Goal: Task Accomplishment & Management: Use online tool/utility

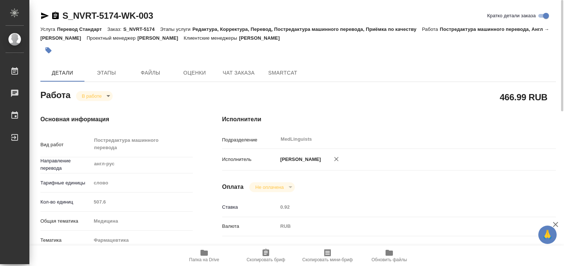
click at [101, 94] on body "🙏 .cls-1 fill:#fff; AWATERA [PERSON_NAME] 0 Чаты График Выйти S_NVRT-5174-WK-00…" at bounding box center [282, 133] width 564 height 266
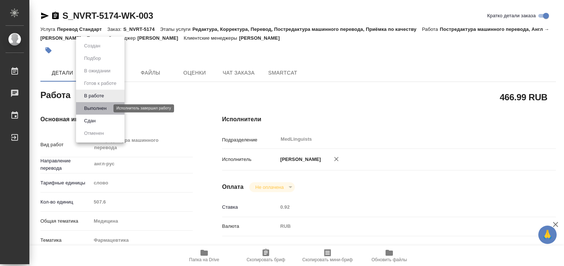
click at [104, 104] on button "Выполнен" at bounding box center [95, 108] width 27 height 8
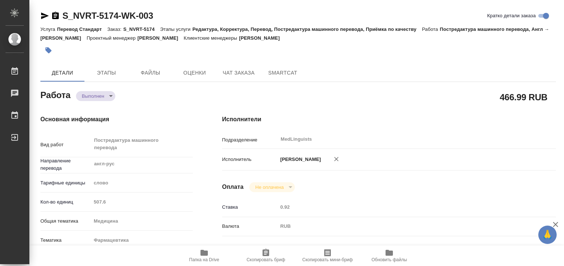
type textarea "x"
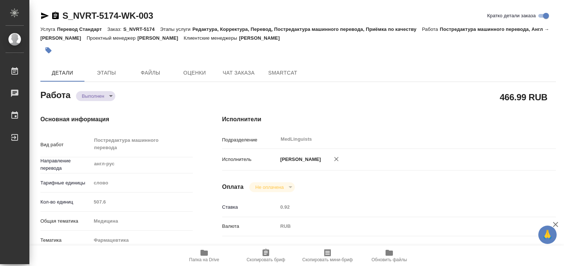
type textarea "x"
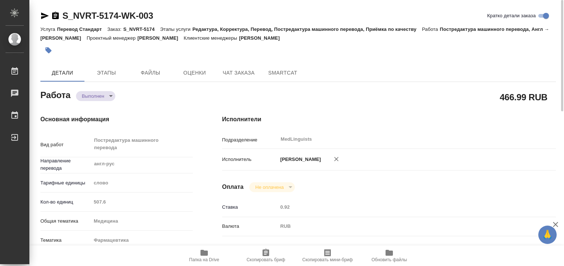
type textarea "x"
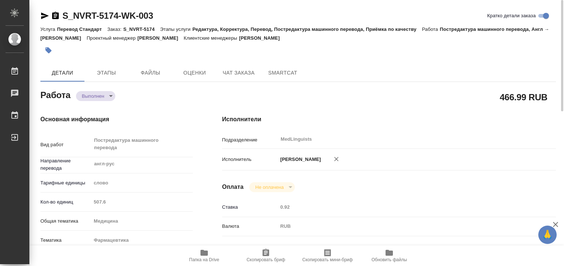
scroll to position [184, 0]
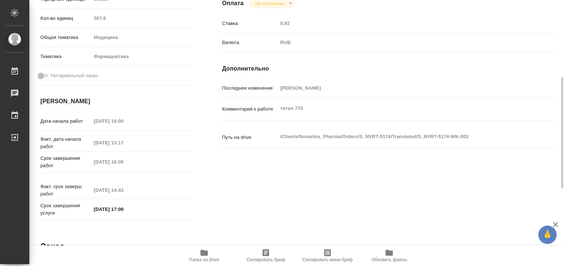
type textarea "x"
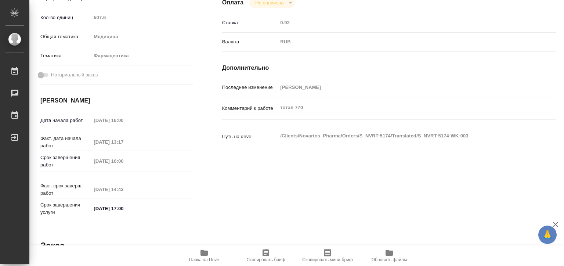
scroll to position [0, 0]
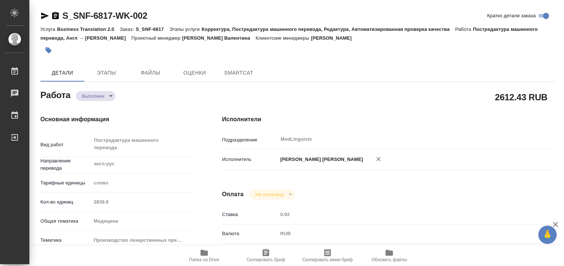
type textarea "x"
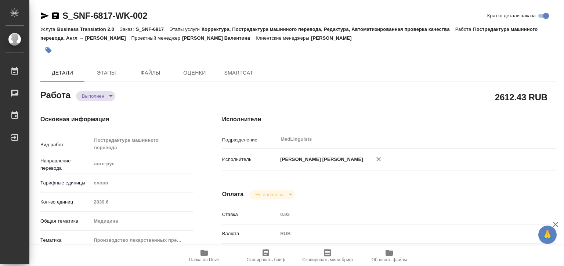
type textarea "x"
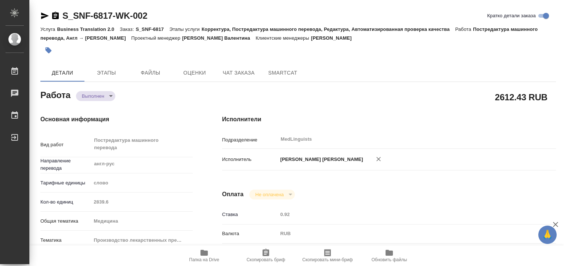
type textarea "x"
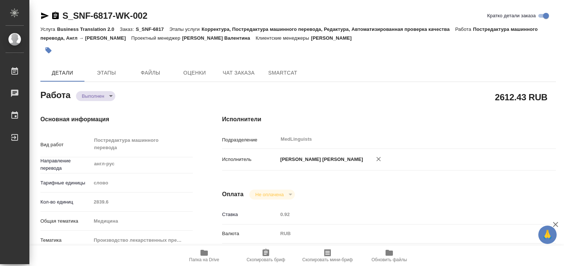
type textarea "x"
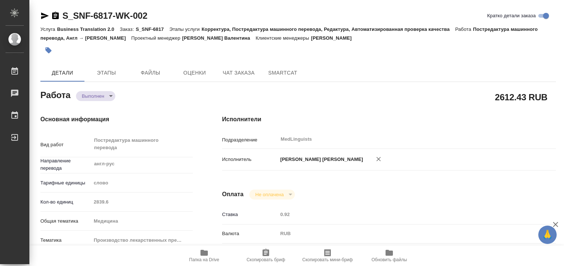
type textarea "x"
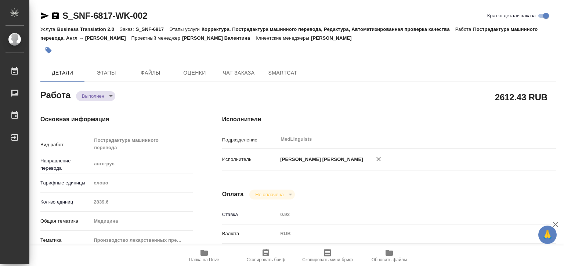
type textarea "x"
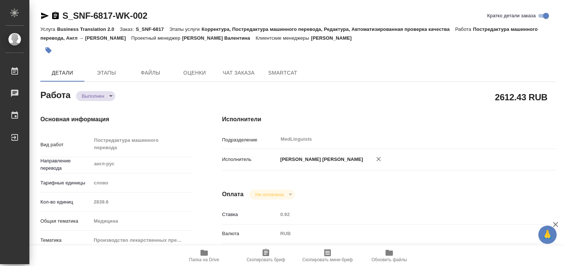
type textarea "x"
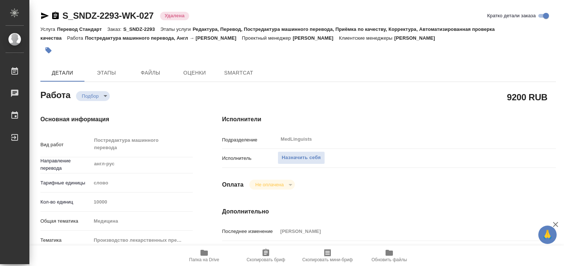
type textarea "x"
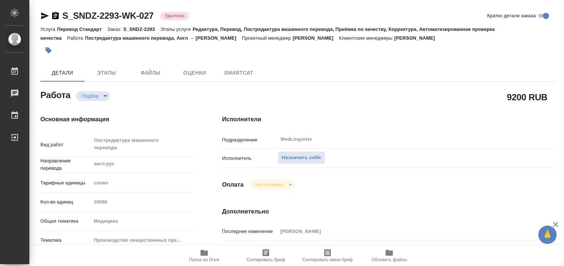
type textarea "x"
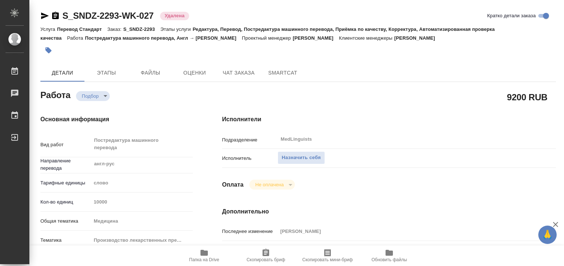
type textarea "x"
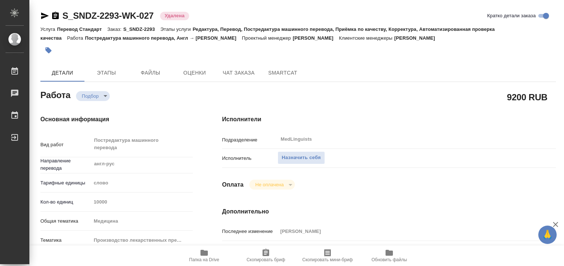
type textarea "x"
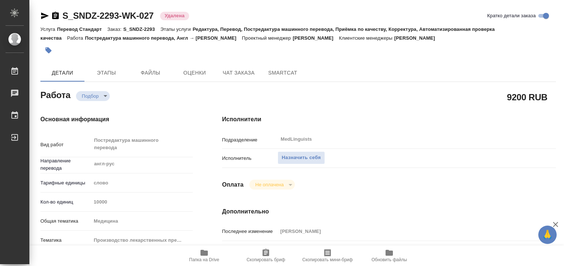
type textarea "x"
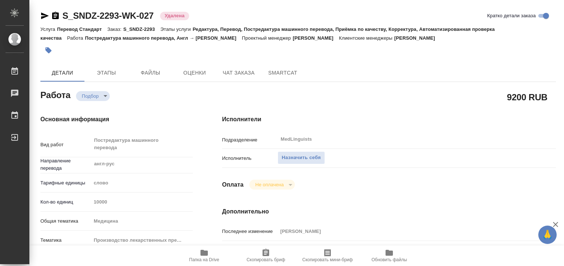
type textarea "x"
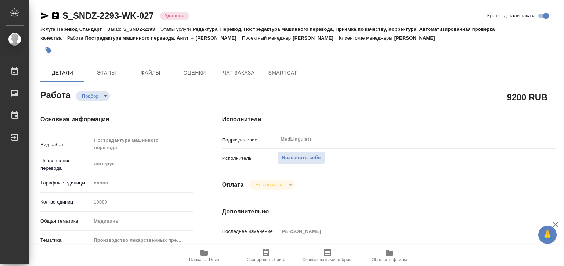
type textarea "x"
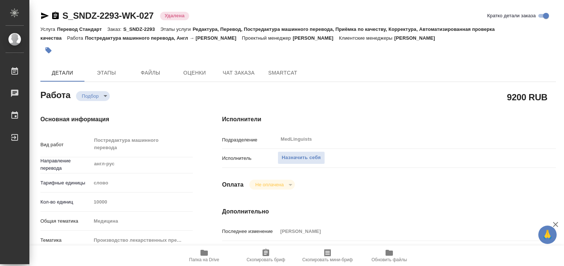
type textarea "x"
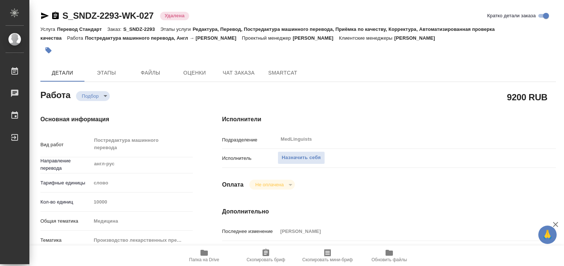
type textarea "x"
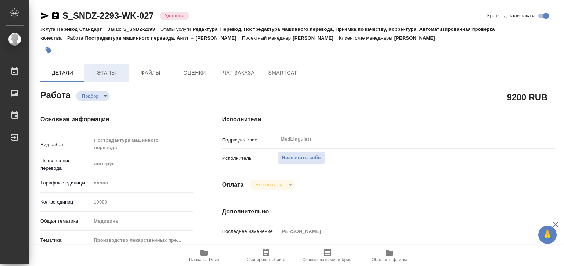
click at [94, 72] on span "Этапы" at bounding box center [106, 72] width 35 height 9
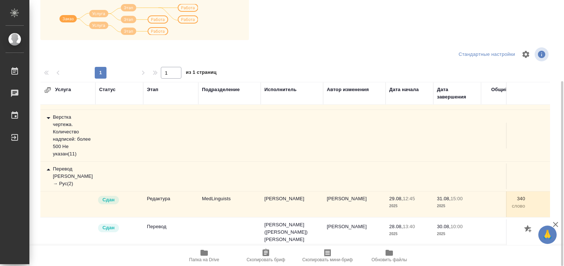
scroll to position [43, 0]
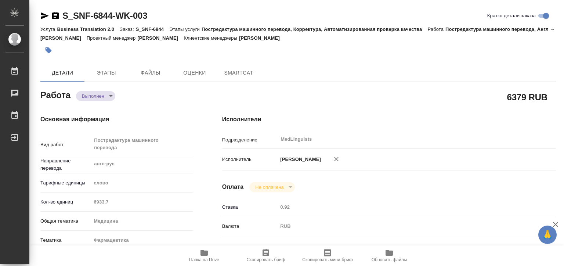
type textarea "x"
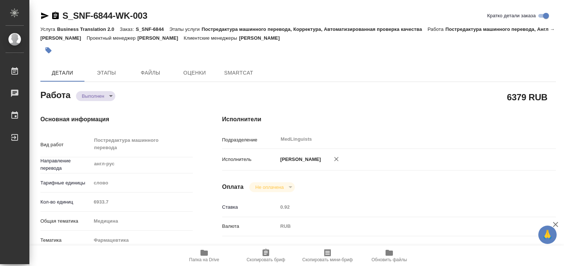
type textarea "x"
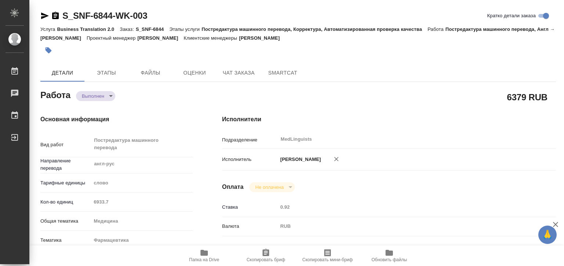
type textarea "x"
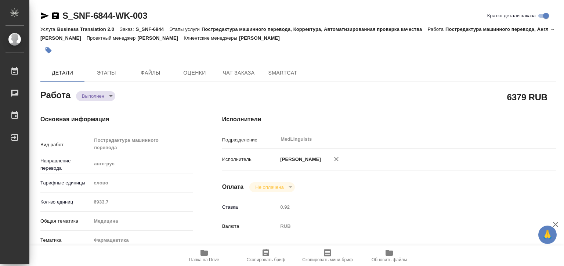
type textarea "x"
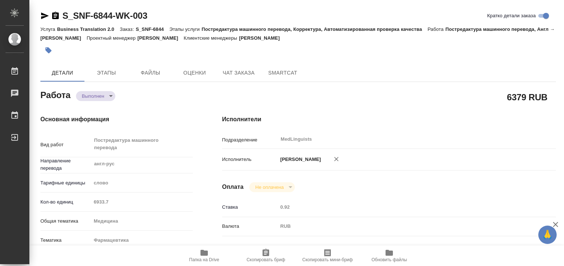
type textarea "x"
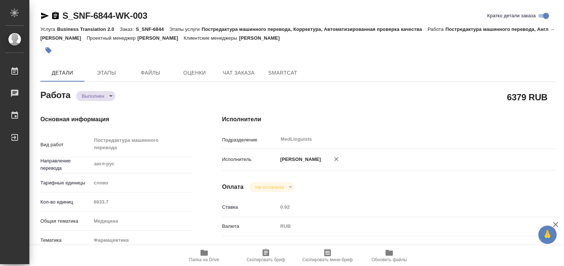
type textarea "x"
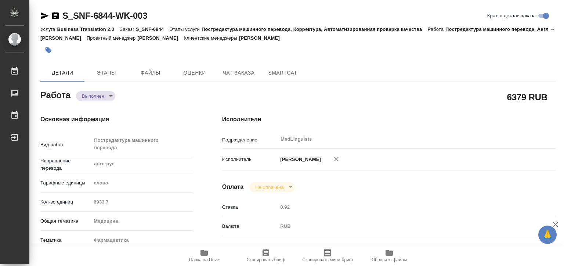
type textarea "x"
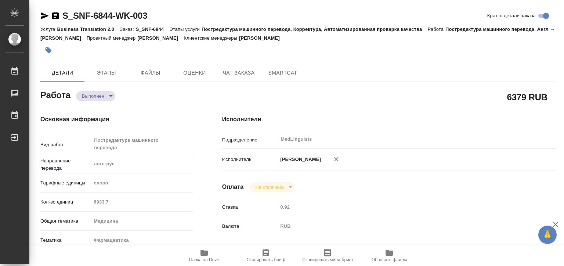
type textarea "x"
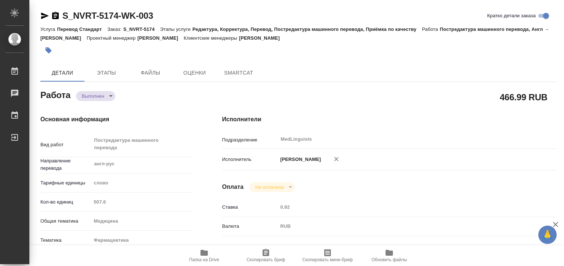
type textarea "x"
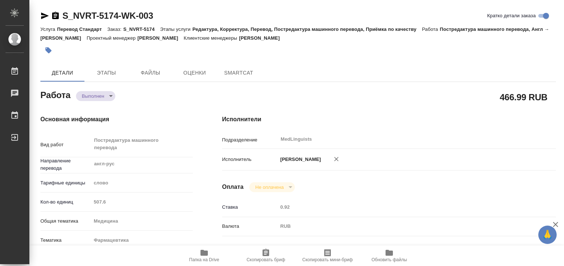
type textarea "x"
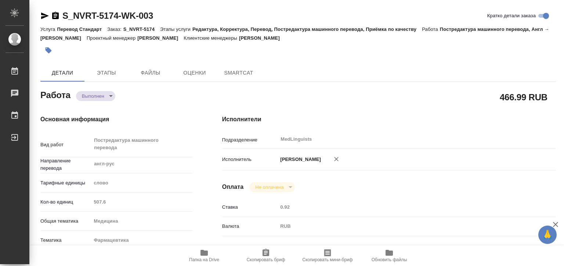
type textarea "x"
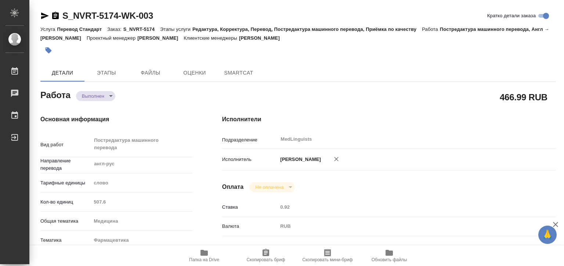
type textarea "x"
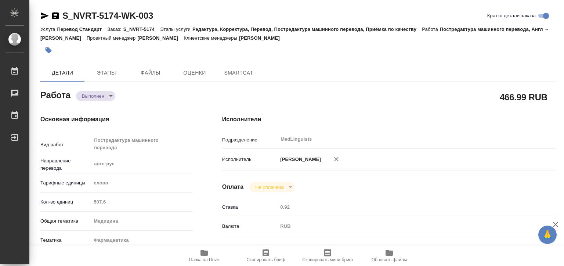
type textarea "x"
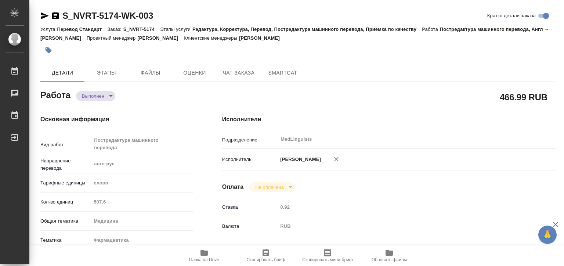
type textarea "x"
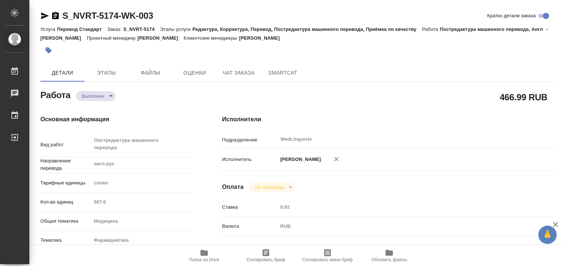
type textarea "x"
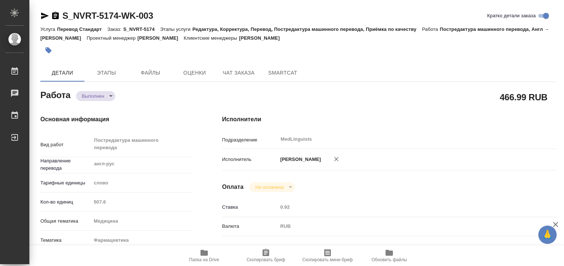
type textarea "x"
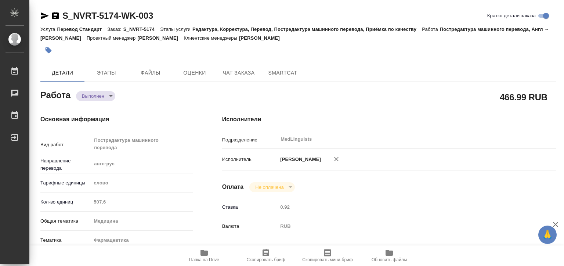
type textarea "x"
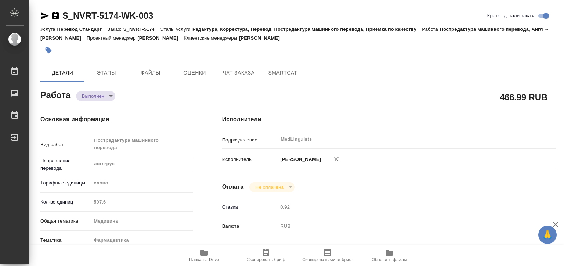
type textarea "x"
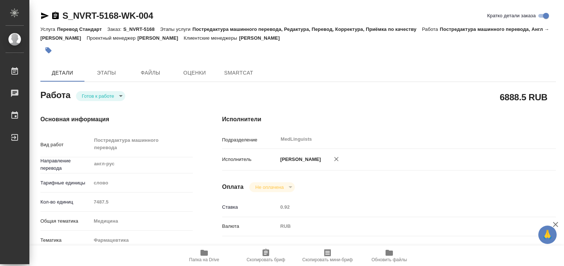
type textarea "x"
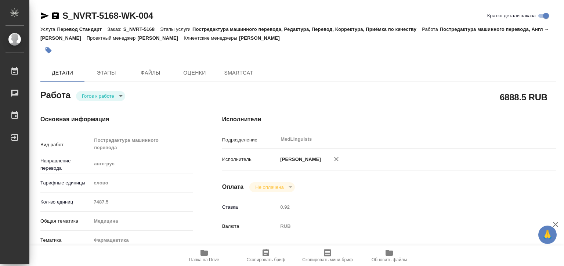
type textarea "x"
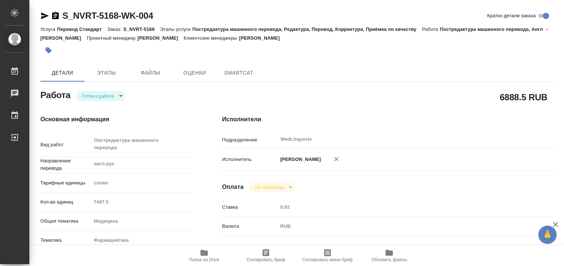
type textarea "x"
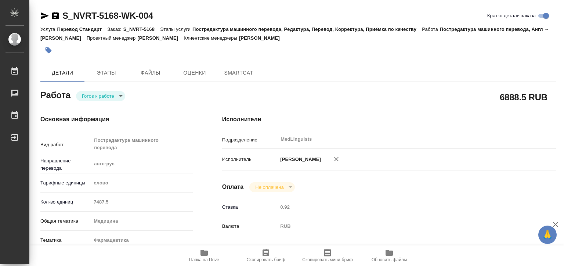
type textarea "x"
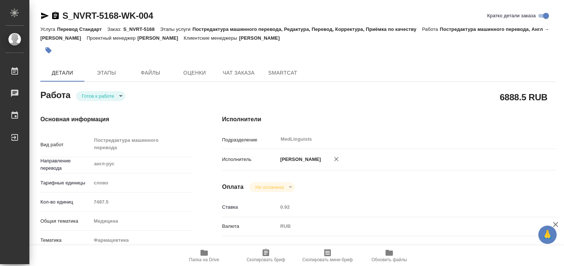
type textarea "x"
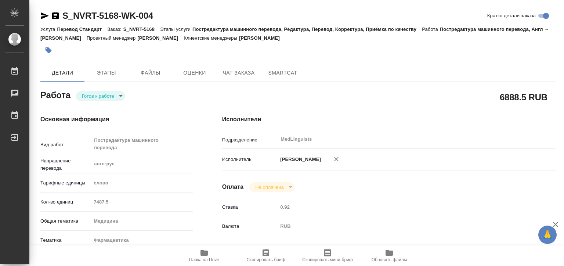
type textarea "x"
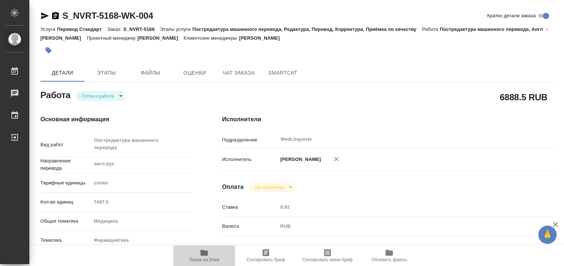
click at [209, 255] on span "Папка на Drive" at bounding box center [204, 255] width 53 height 14
type textarea "x"
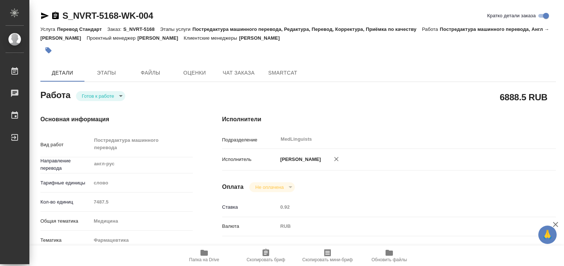
type textarea "x"
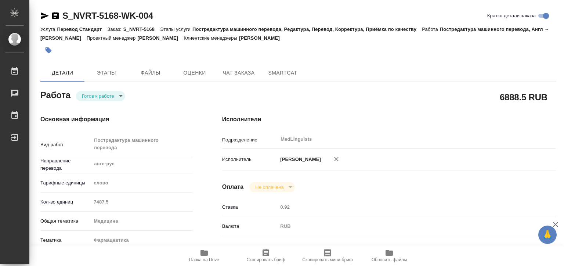
type textarea "x"
click at [102, 96] on body "🙏 .cls-1 fill:#fff; AWATERA [PERSON_NAME] 0 Чаты График Выйти S_NVRT-5168-WK-00…" at bounding box center [282, 133] width 564 height 266
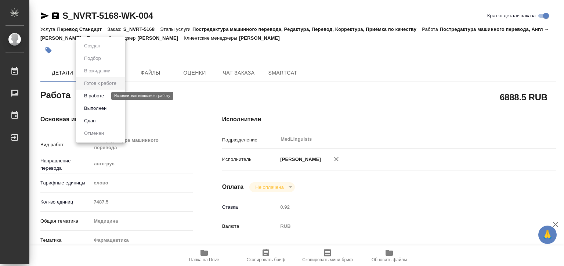
click at [102, 98] on button "В работе" at bounding box center [94, 96] width 24 height 8
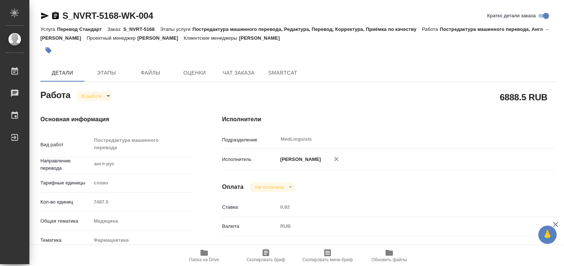
type textarea "x"
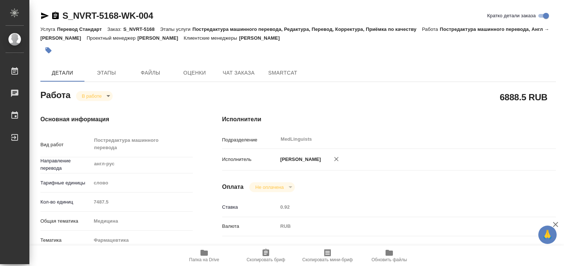
type textarea "x"
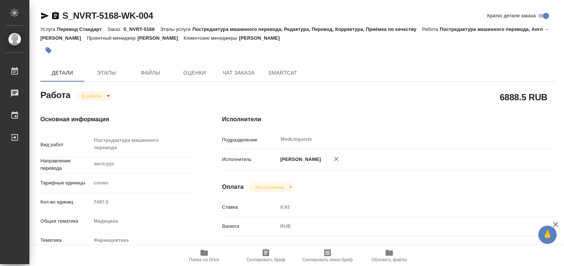
type textarea "x"
